Goal: Information Seeking & Learning: Find specific fact

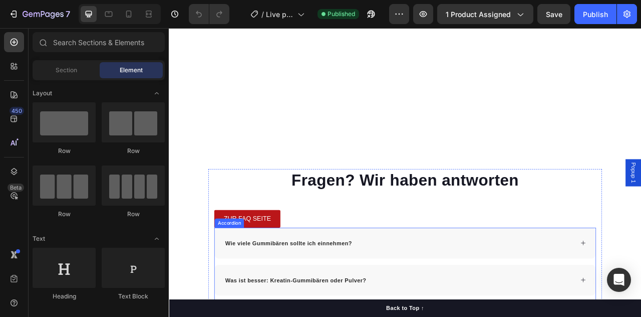
scroll to position [3238, 0]
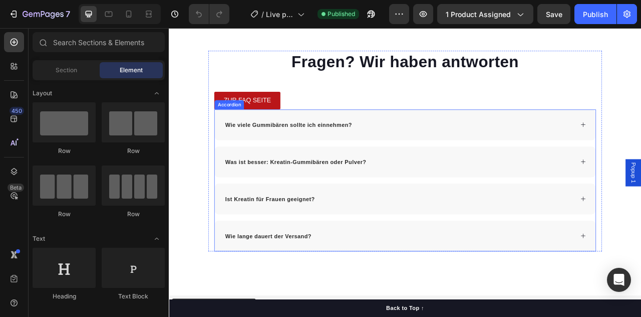
click at [366, 151] on strong "Wie viele Gummibären sollte ich einnehmen?" at bounding box center [320, 151] width 161 height 8
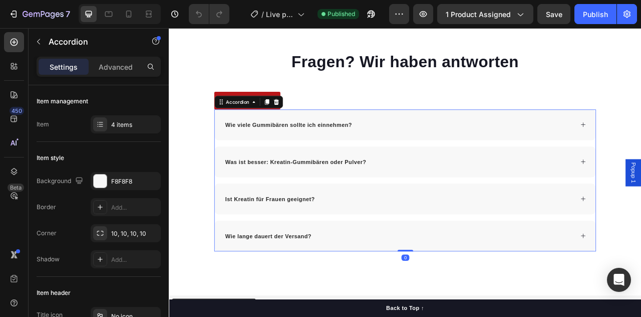
click at [374, 149] on strong "Wie viele Gummibären sollte ich einnehmen?" at bounding box center [320, 151] width 161 height 8
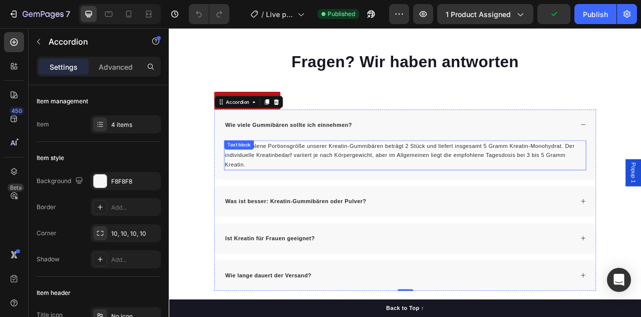
click at [470, 176] on span "Die empfohlene Portionsgröße unserer Kreatin-Gummibären beträgt 2 Stück und lie…" at bounding box center [455, 177] width 431 height 8
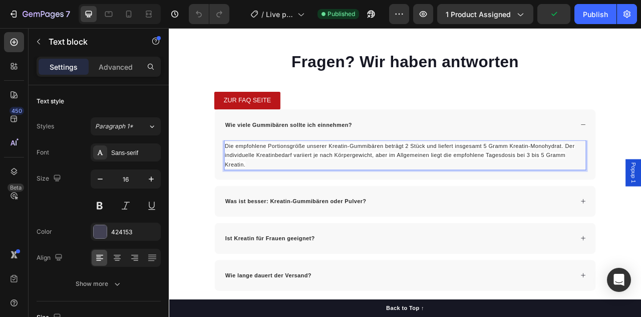
click at [469, 176] on span "Die empfohlene Portionsgröße unserer Kreatin-Gummibären beträgt 2 Stück und lie…" at bounding box center [455, 177] width 431 height 8
click at [334, 178] on span "Die empfohlene Portionsgröße unserer Kreatin-Gummibären beträgt 3 Stück und lie…" at bounding box center [455, 177] width 431 height 8
click at [571, 177] on span "Die empfohlene Portionsgrösse unserer Kreatin-Gummibären beträgt 3 Stück und li…" at bounding box center [457, 177] width 434 height 8
click at [593, 12] on div "Publish" at bounding box center [595, 14] width 25 height 11
